Goal: Transaction & Acquisition: Purchase product/service

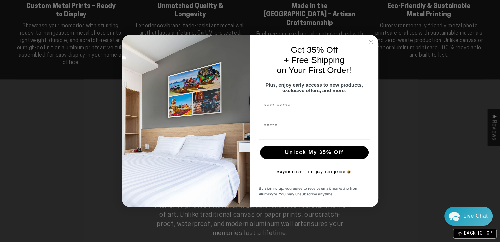
scroll to position [361, 0]
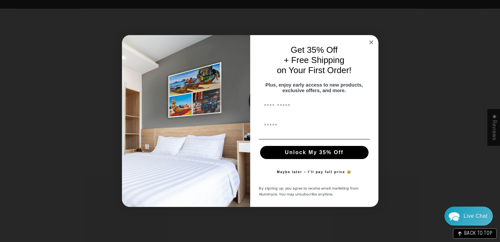
click at [367, 39] on circle "Close dialog" at bounding box center [371, 43] width 8 height 8
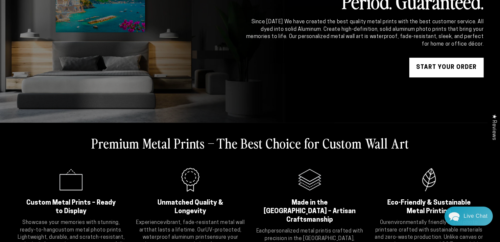
scroll to position [0, 0]
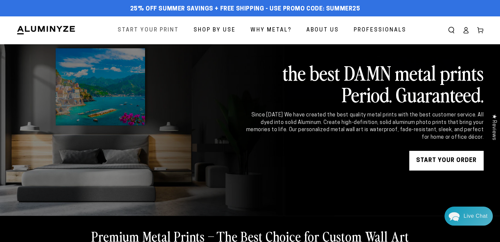
click at [167, 33] on span "Start Your Print" at bounding box center [148, 31] width 61 height 10
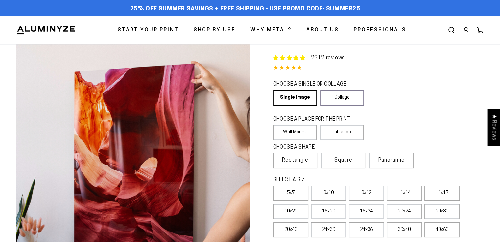
scroll to position [66, 0]
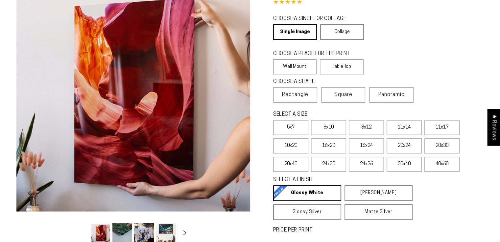
select select "**********"
click at [334, 130] on label "8x10" at bounding box center [328, 127] width 35 height 15
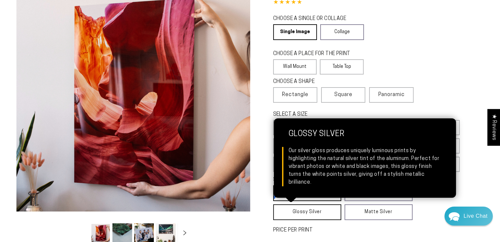
click at [301, 210] on link "Glossy Silver Glossy Silver Our silver gloss produces uniquely luminous prints …" at bounding box center [307, 213] width 68 height 16
